Goal: Information Seeking & Learning: Learn about a topic

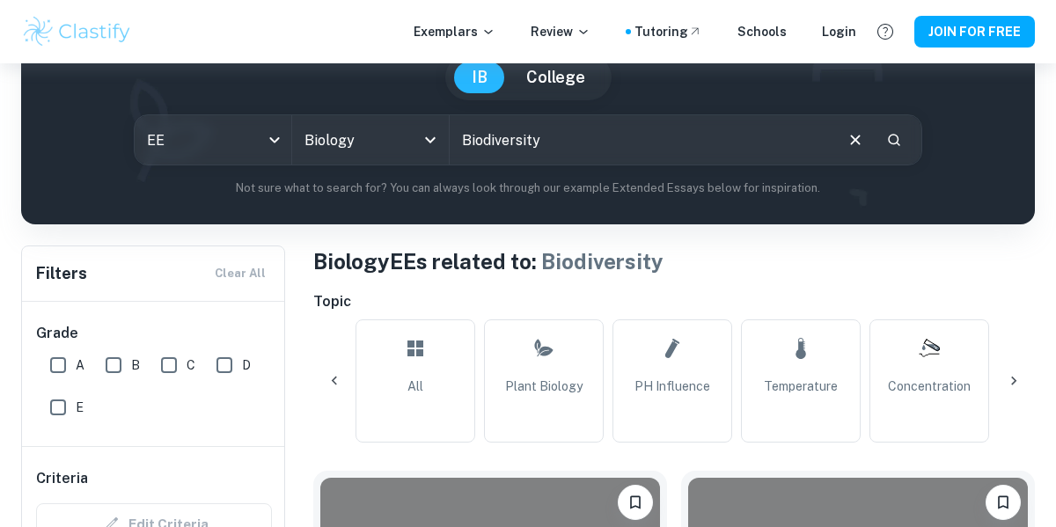
scroll to position [0, 1789]
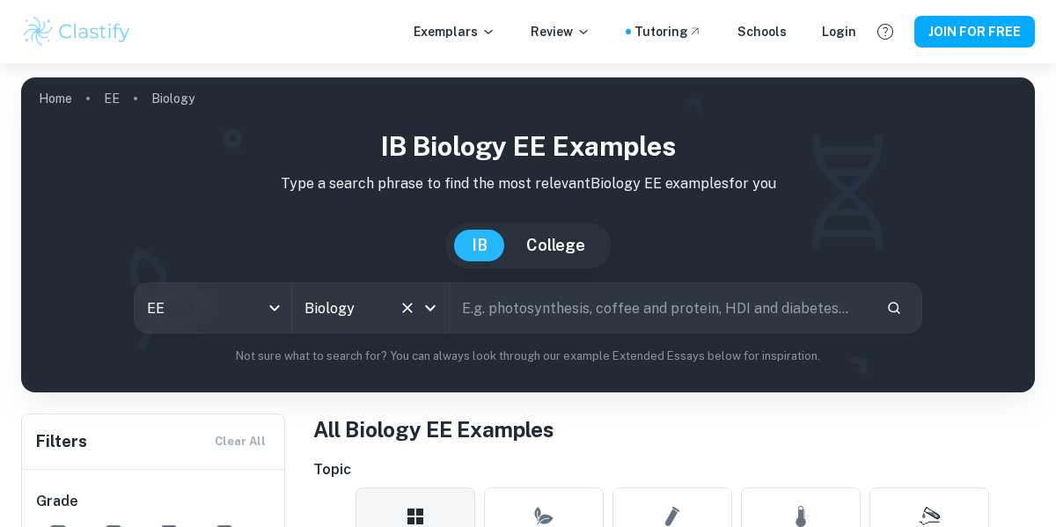
click at [394, 305] on div "Biology All Subjects" at bounding box center [370, 307] width 157 height 49
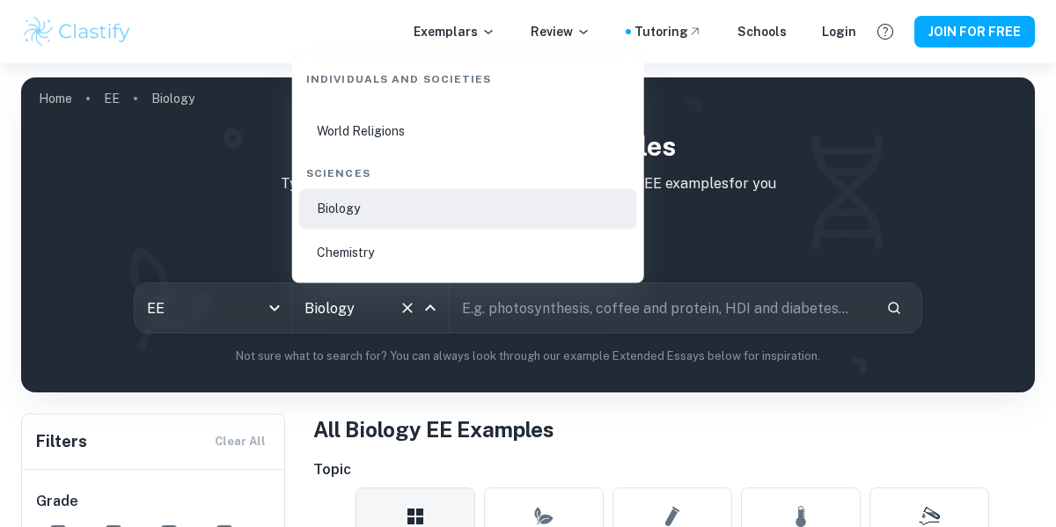
scroll to position [2556, 0]
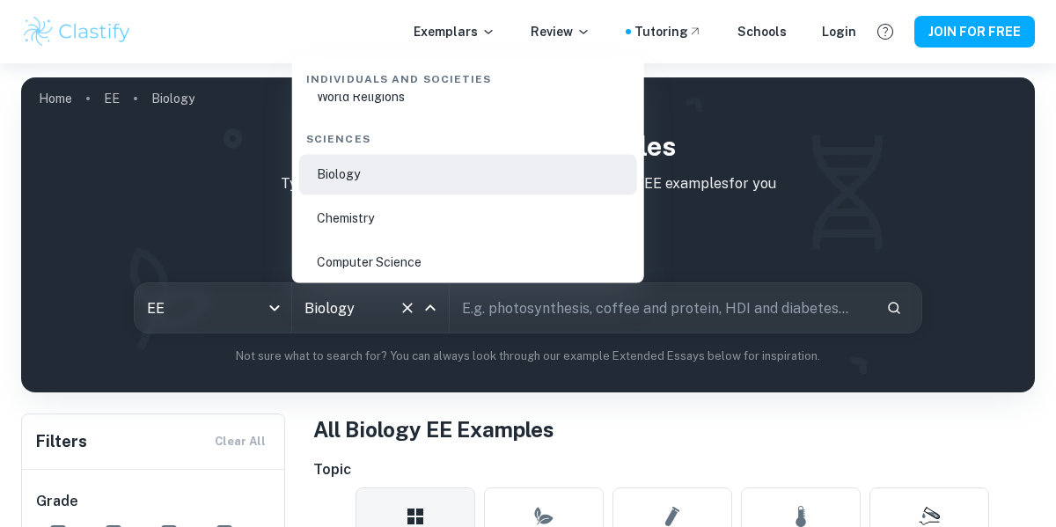
click at [364, 210] on li "Chemistry" at bounding box center [468, 219] width 338 height 40
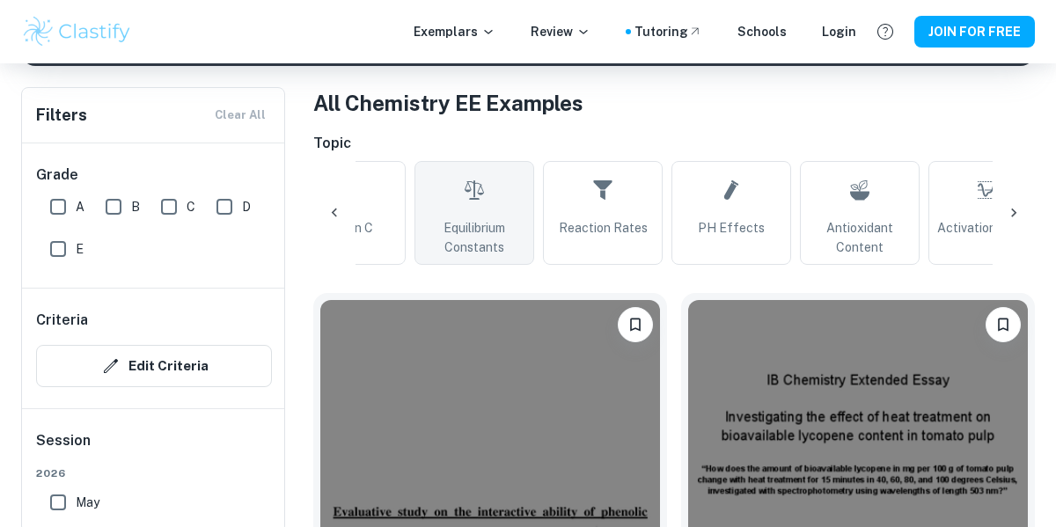
scroll to position [0, 979]
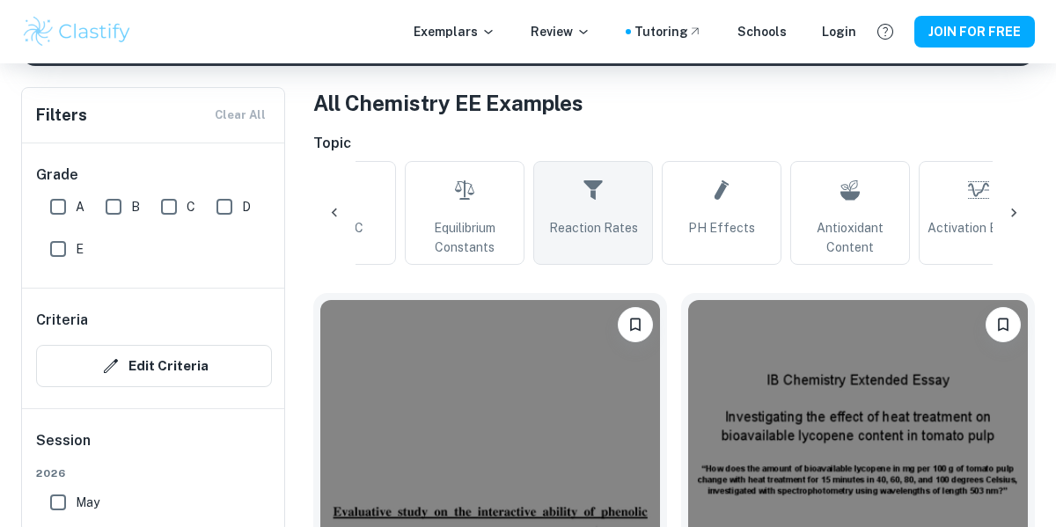
click at [636, 195] on link "Reaction Rates" at bounding box center [593, 213] width 120 height 104
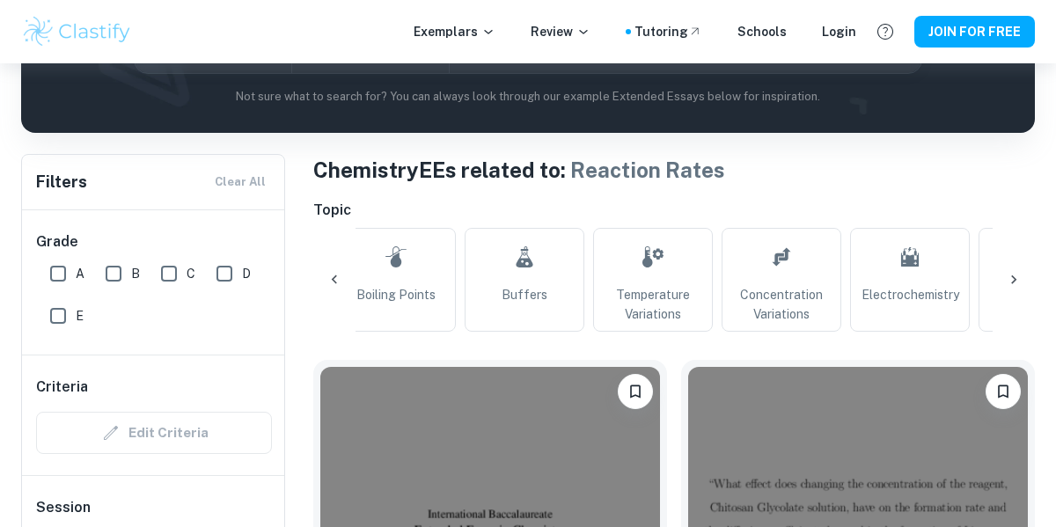
scroll to position [0, 275]
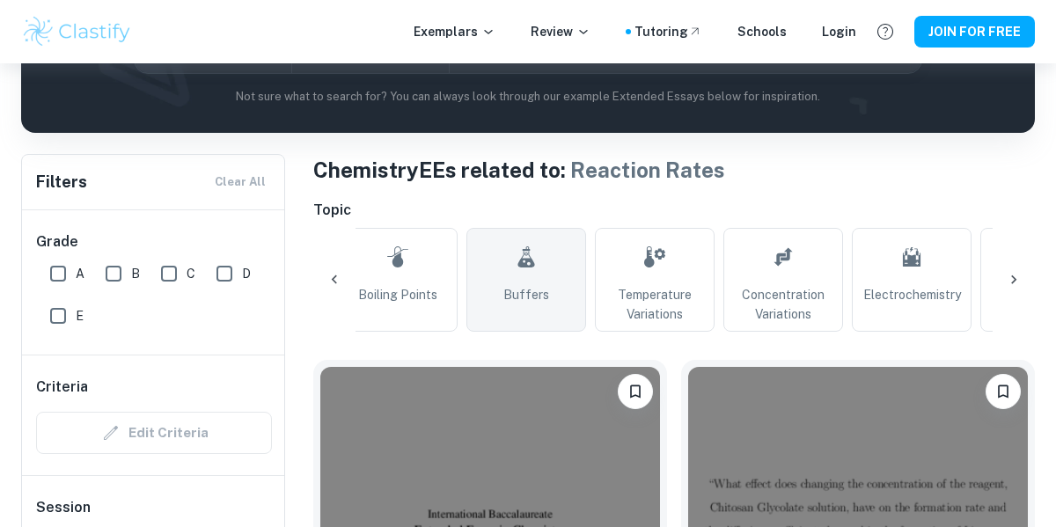
click at [556, 273] on link "Buffers" at bounding box center [526, 280] width 120 height 104
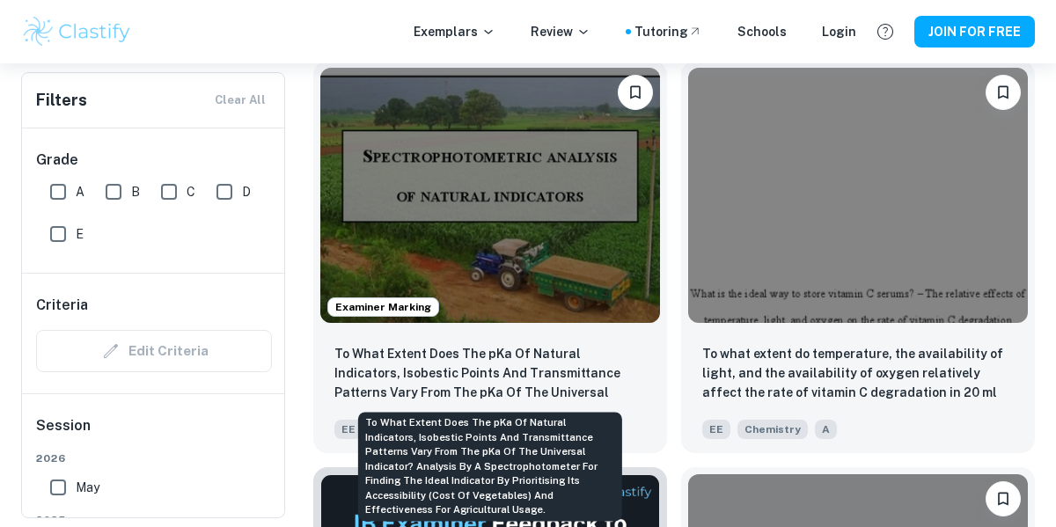
scroll to position [560, 0]
